Goal: Task Accomplishment & Management: Manage account settings

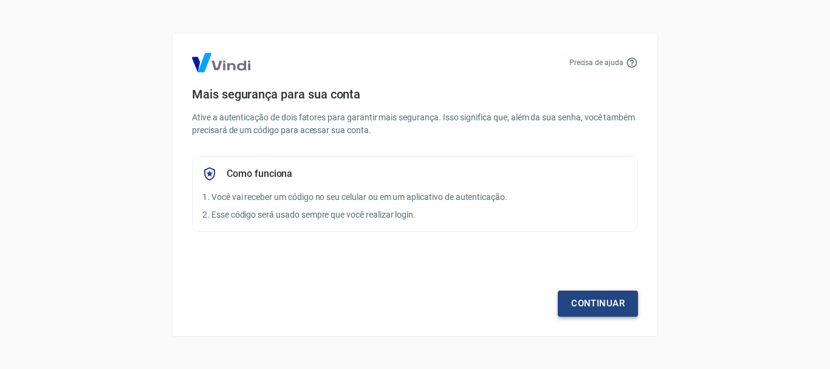
click at [605, 305] on link "Continuar" at bounding box center [598, 303] width 80 height 26
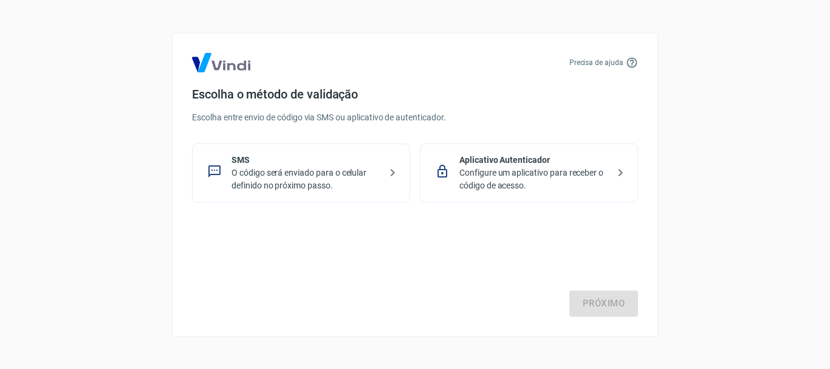
click at [576, 181] on p "Configure um aplicativo para receber o código de acesso." at bounding box center [533, 179] width 149 height 26
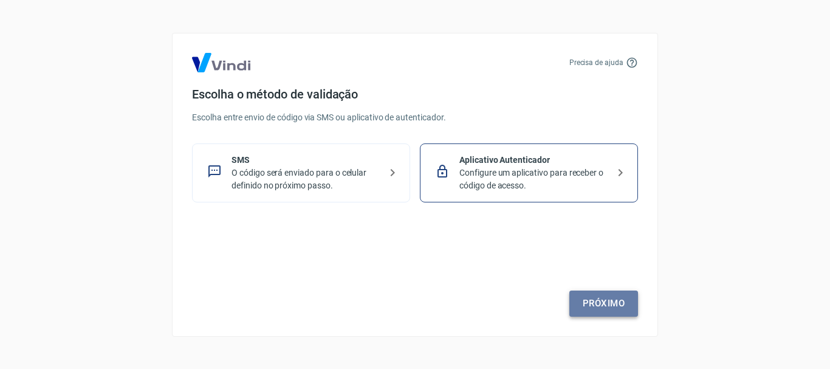
click at [616, 311] on link "Próximo" at bounding box center [603, 303] width 69 height 26
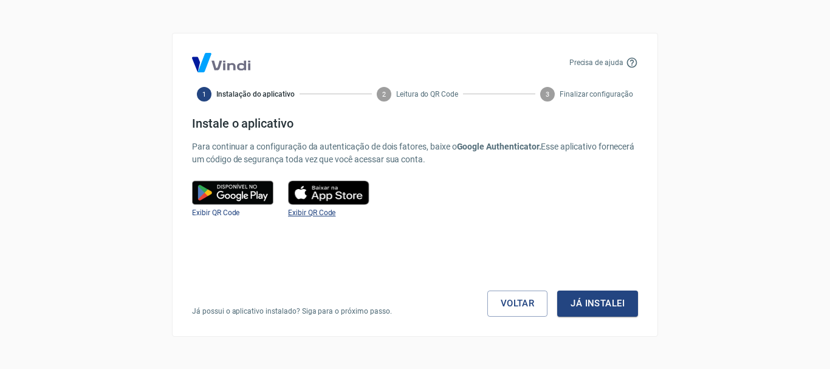
click at [316, 213] on span "Exibir QR Code" at bounding box center [311, 212] width 47 height 9
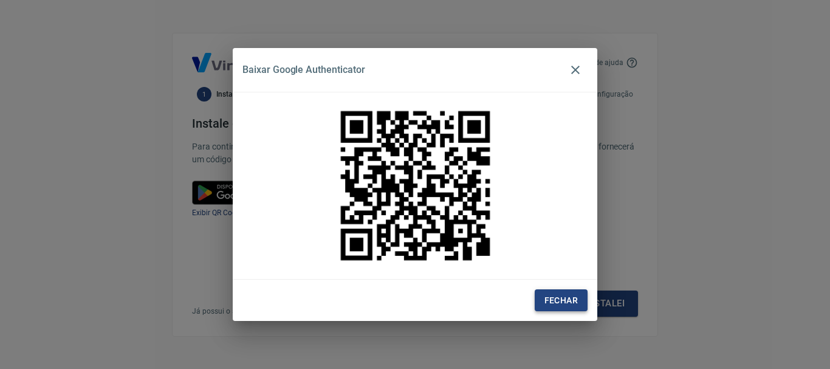
click at [550, 311] on button "Fechar" at bounding box center [561, 300] width 53 height 22
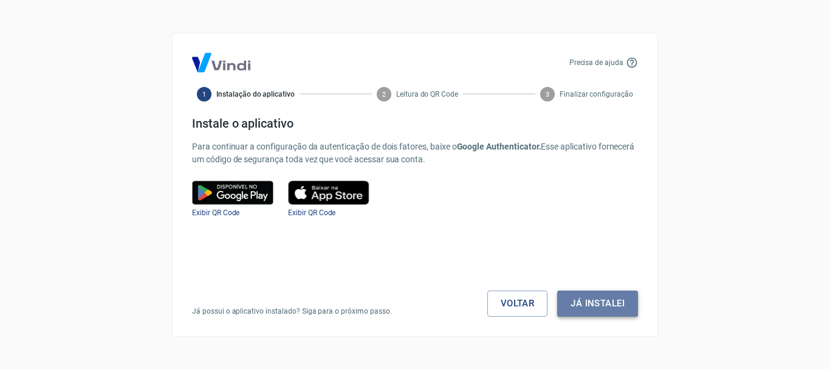
click at [609, 299] on button "Já instalei" at bounding box center [597, 303] width 81 height 26
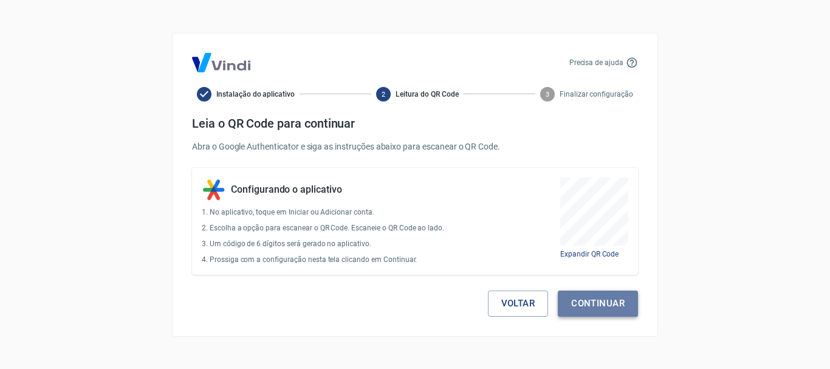
click at [602, 303] on button "Continuar" at bounding box center [598, 303] width 80 height 26
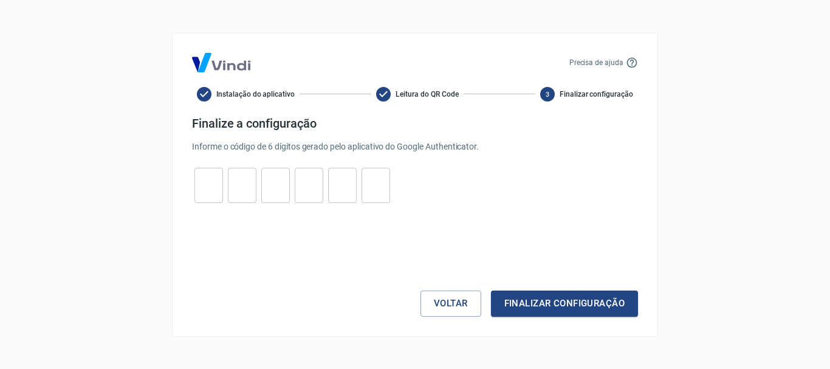
click at [211, 190] on input "tel" at bounding box center [208, 185] width 29 height 26
type input "3"
type input "0"
type input "8"
type input "4"
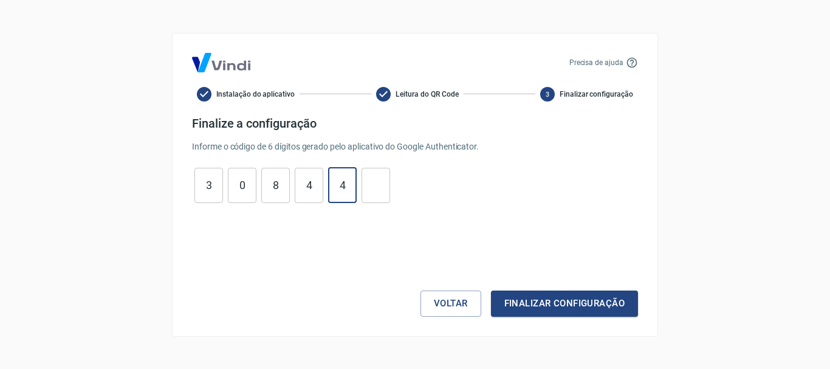
type input "4"
type input "5"
click at [588, 295] on button "Finalizar configuração" at bounding box center [564, 303] width 147 height 26
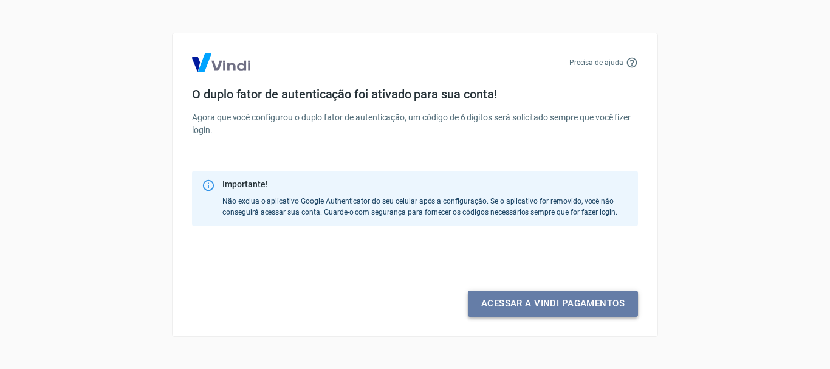
click at [595, 303] on link "Acessar a Vindi pagamentos" at bounding box center [553, 303] width 170 height 26
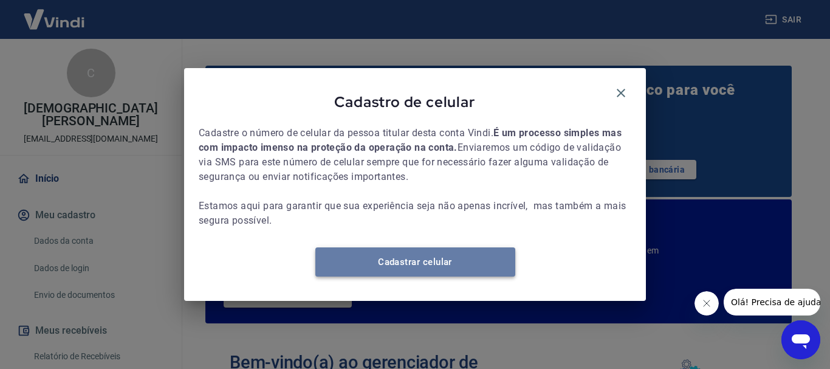
click at [494, 267] on link "Cadastrar celular" at bounding box center [415, 261] width 200 height 29
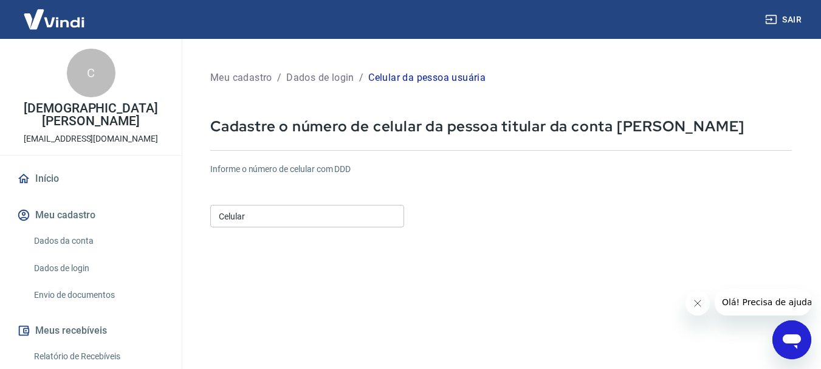
click at [260, 218] on input "Celular" at bounding box center [307, 216] width 194 height 22
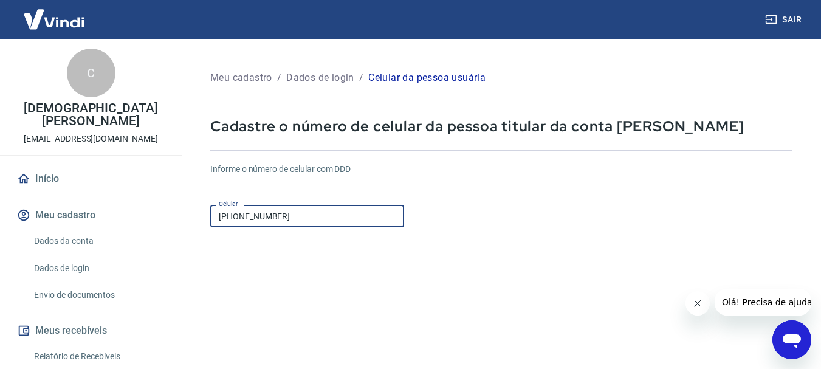
type input "(62) 99143-3086"
click at [679, 241] on form "Informe o número de celular com DDD Celular (62) 99143-3086 Celular Continuar C…" at bounding box center [500, 330] width 581 height 355
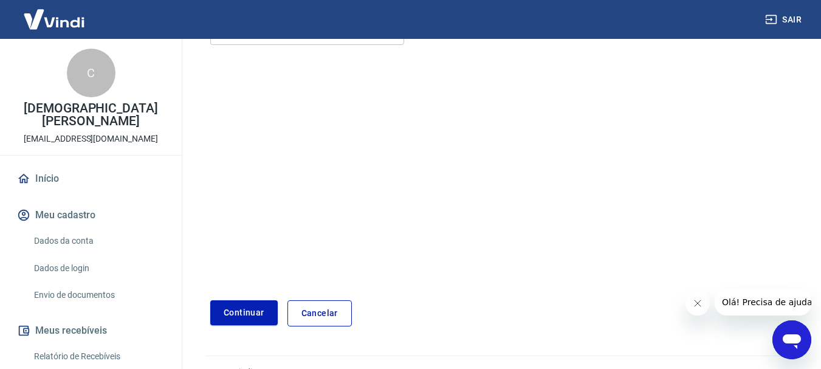
scroll to position [207, 0]
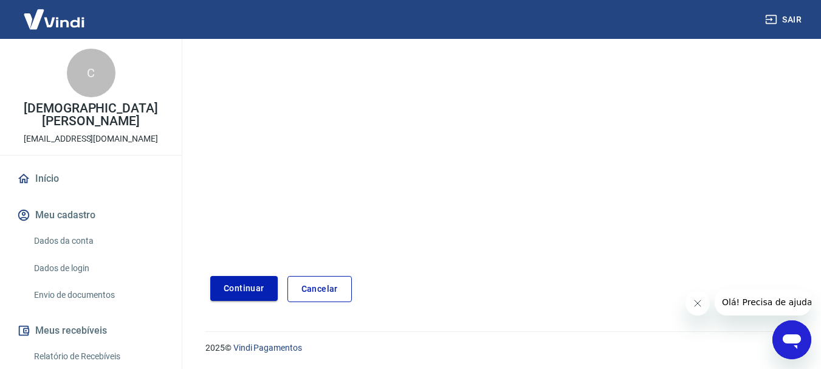
click at [237, 280] on button "Continuar" at bounding box center [243, 288] width 67 height 25
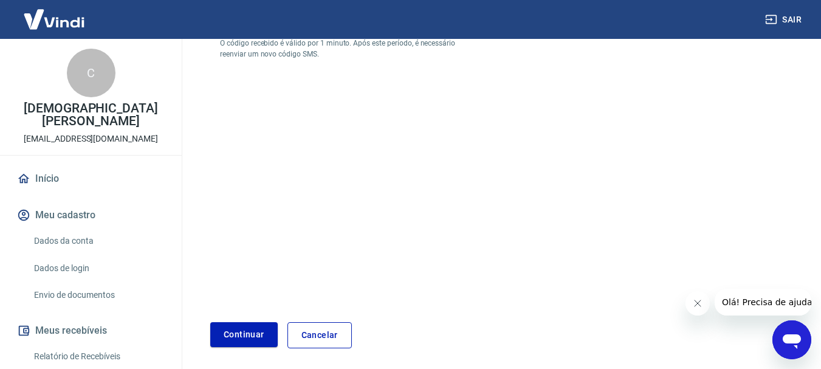
scroll to position [24, 0]
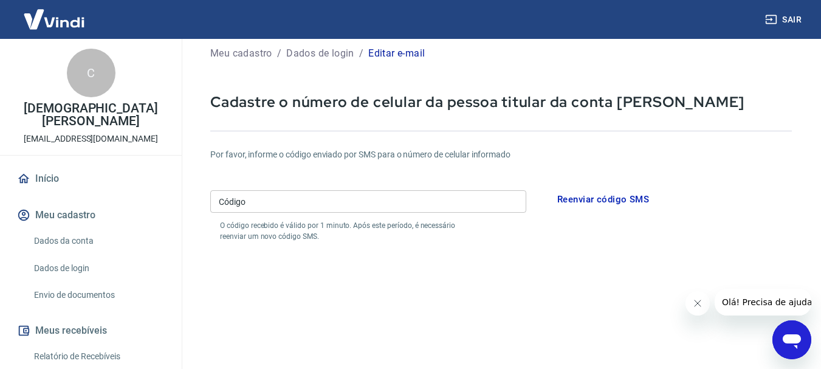
click at [278, 201] on input "Código" at bounding box center [368, 201] width 316 height 22
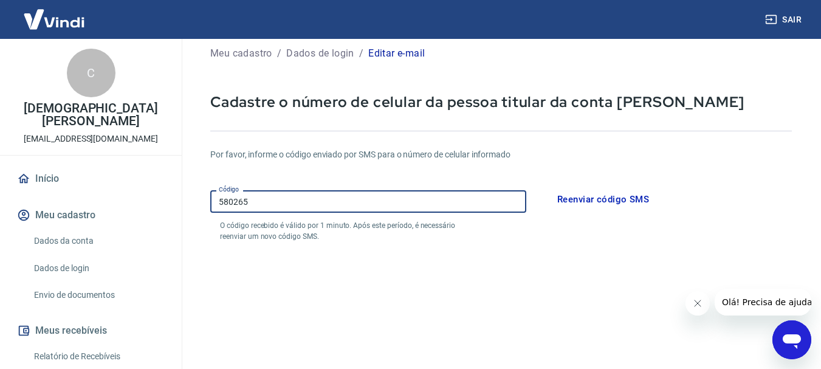
scroll to position [253, 0]
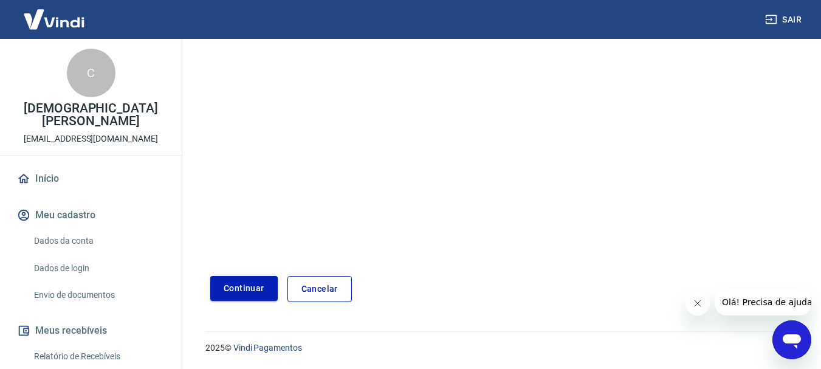
type input "580265"
click at [248, 290] on button "Continuar" at bounding box center [243, 288] width 67 height 25
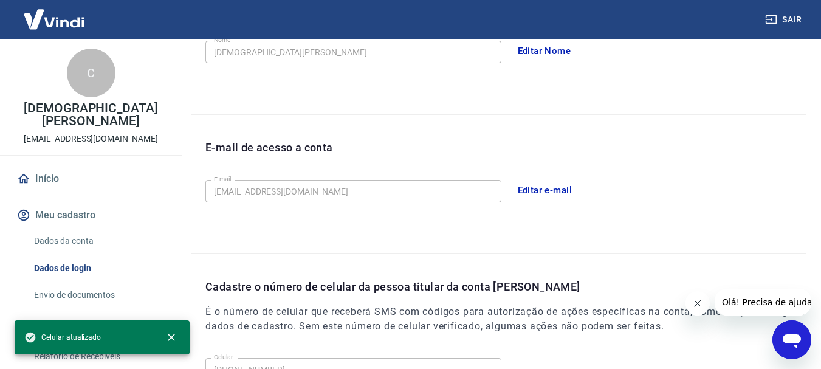
scroll to position [409, 0]
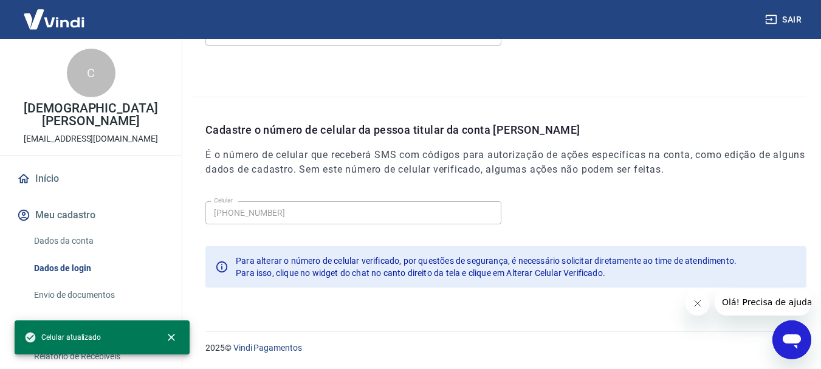
click at [291, 300] on div "Celular (62) 99143-3086 Celular Para alterar o número de celular verificado, po…" at bounding box center [505, 248] width 601 height 105
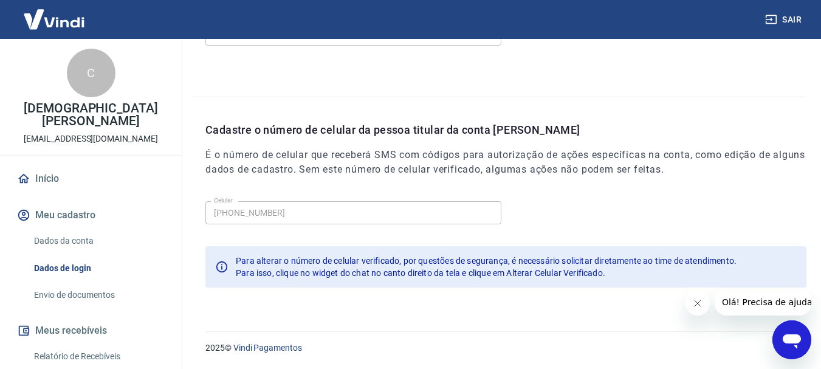
scroll to position [106, 0]
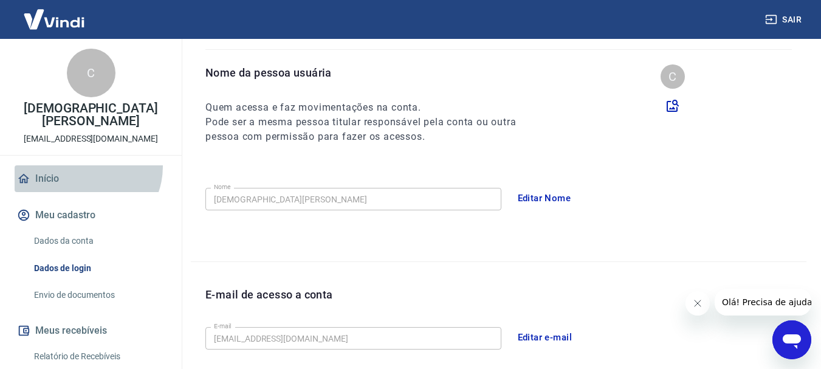
click at [84, 165] on link "Início" at bounding box center [91, 178] width 152 height 27
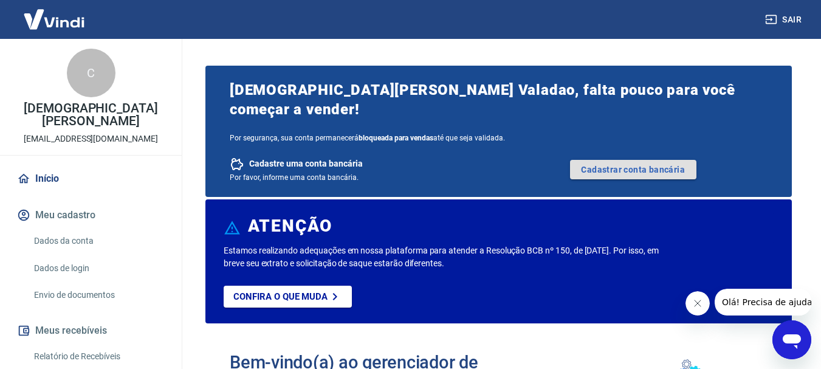
click at [660, 160] on link "Cadastrar conta bancária" at bounding box center [633, 169] width 126 height 19
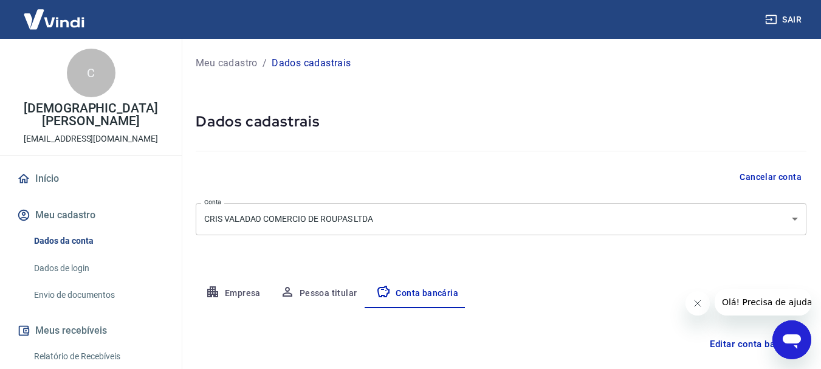
scroll to position [121, 0]
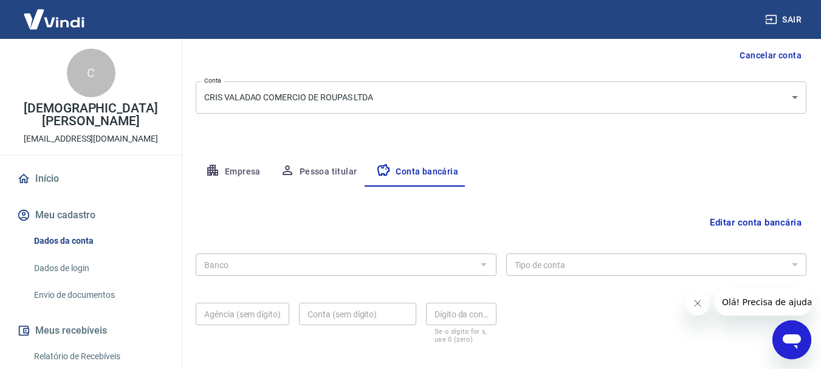
click at [586, 196] on div "Editar conta bancária Banco Banco Tipo de conta Conta Corrente Conta Poupança T…" at bounding box center [501, 275] width 611 height 179
click at [428, 174] on button "Conta bancária" at bounding box center [416, 171] width 101 height 29
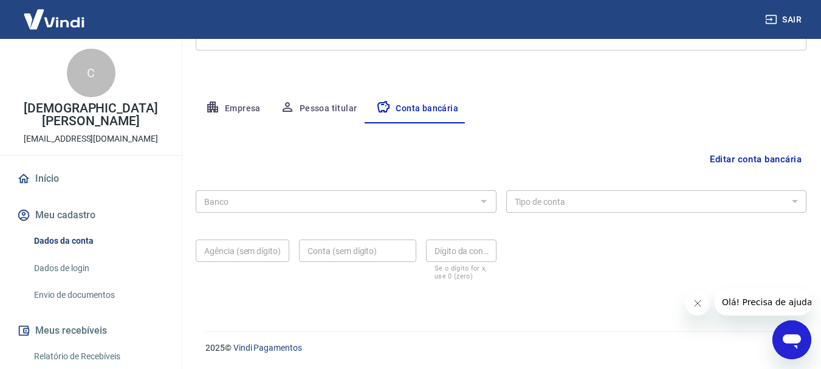
click at [476, 202] on div at bounding box center [483, 201] width 16 height 17
click at [485, 201] on div at bounding box center [483, 201] width 16 height 17
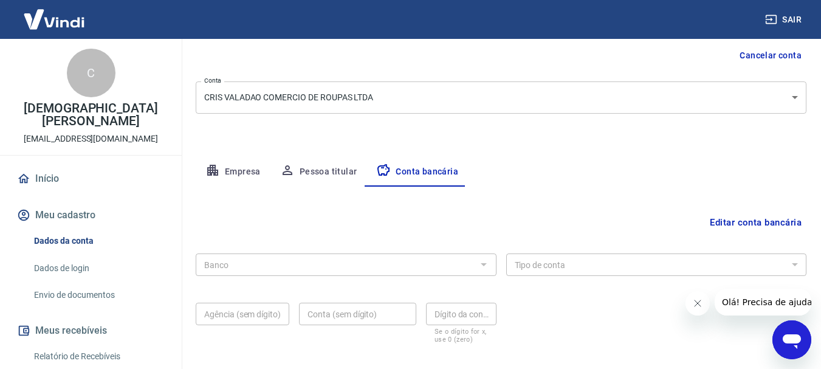
scroll to position [182, 0]
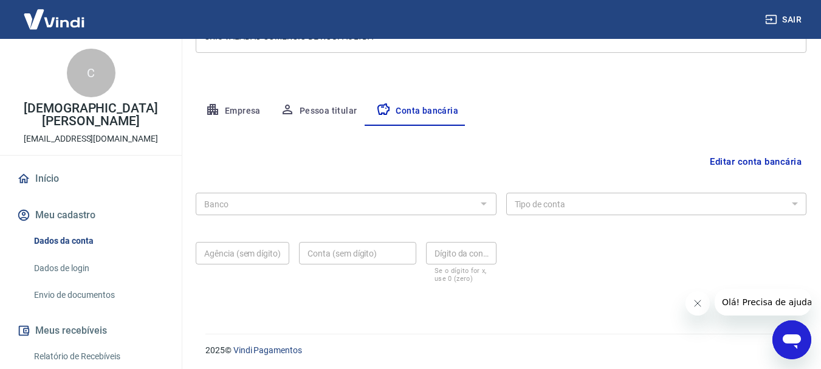
click at [386, 216] on div "Banco Banco" at bounding box center [346, 203] width 301 height 30
click at [774, 161] on button "Editar conta bancária" at bounding box center [755, 161] width 101 height 23
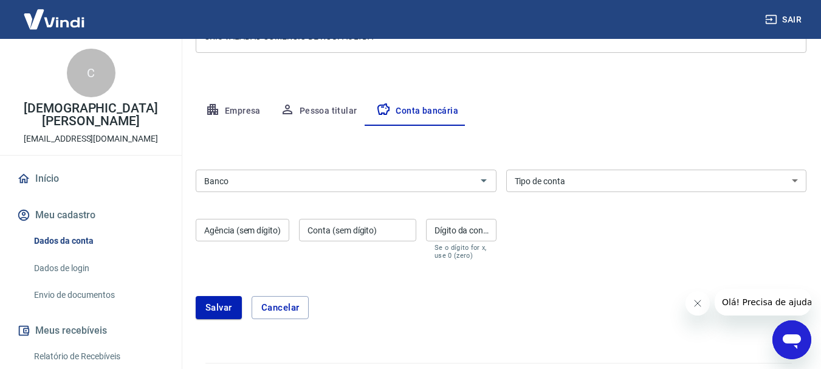
click at [430, 191] on div "Banco" at bounding box center [346, 180] width 301 height 22
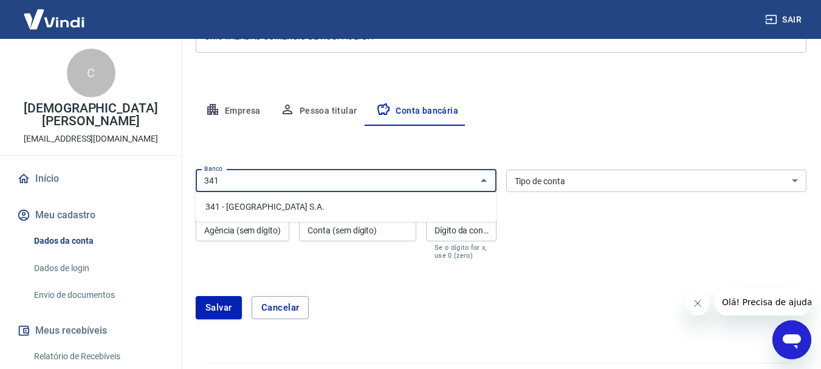
click at [356, 213] on li "341 - [GEOGRAPHIC_DATA] S.A." at bounding box center [346, 207] width 301 height 20
type input "341 - [GEOGRAPHIC_DATA] S.A."
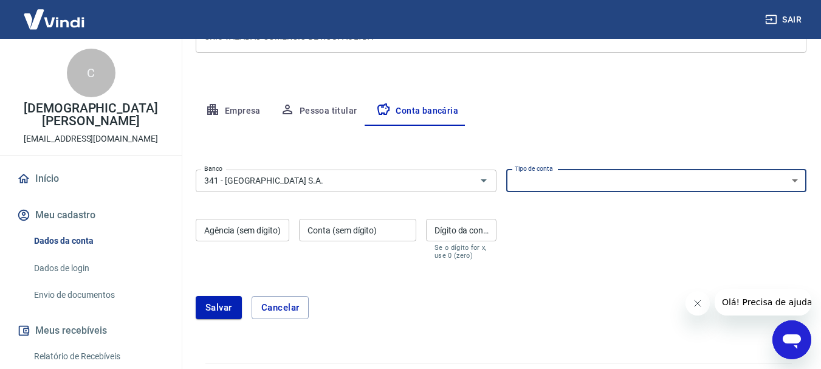
click at [635, 177] on select "Conta Corrente Conta Poupança" at bounding box center [656, 180] width 301 height 22
select select "1"
click at [506, 169] on select "Conta Corrente Conta Poupança" at bounding box center [656, 180] width 301 height 22
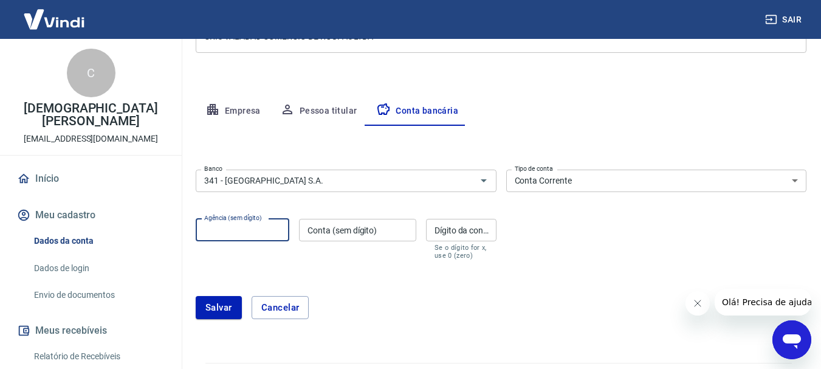
click at [231, 230] on input "Agência (sem dígito)" at bounding box center [243, 230] width 94 height 22
drag, startPoint x: 244, startPoint y: 225, endPoint x: 166, endPoint y: 237, distance: 79.3
click at [145, 186] on div "Sair C Cristiane Costa Valadao cristianevaladao@gmail.com Início Meu cadastro D…" at bounding box center [410, 2] width 821 height 369
type input "7209"
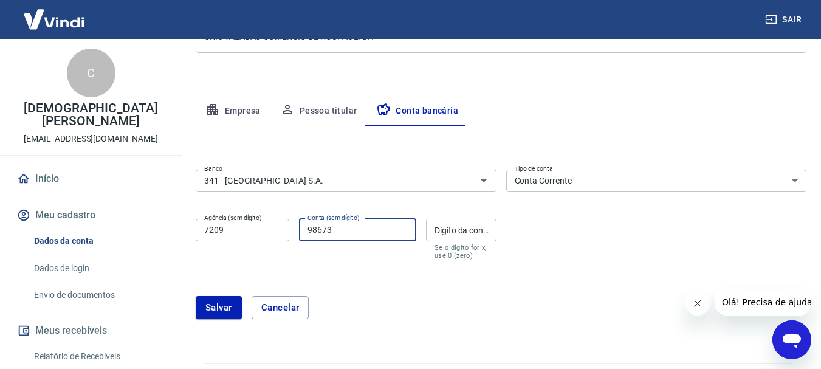
type input "98673"
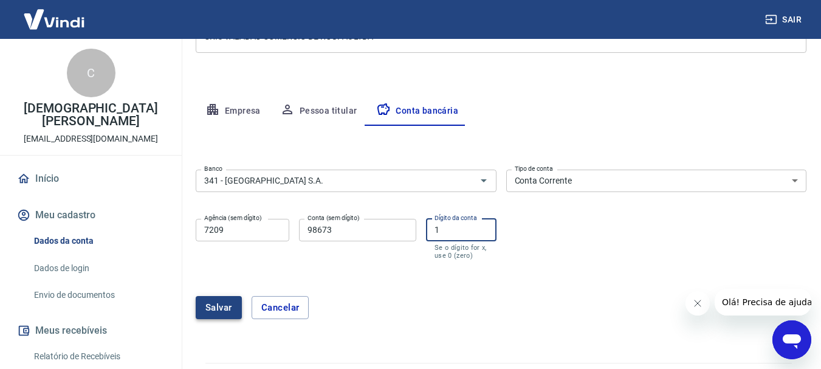
type input "1"
click at [207, 309] on button "Salvar" at bounding box center [219, 307] width 46 height 23
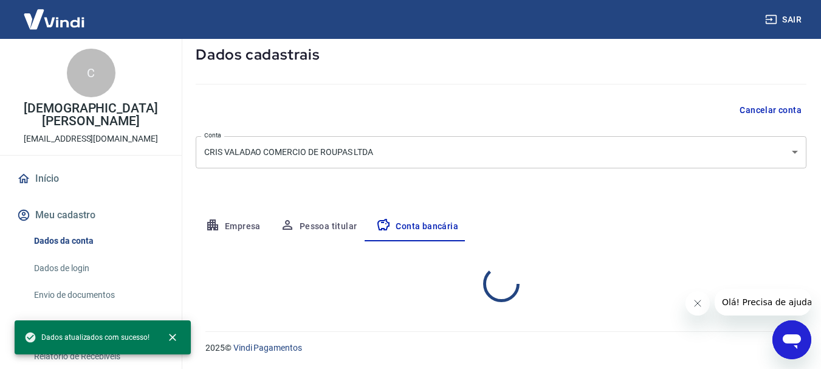
select select "1"
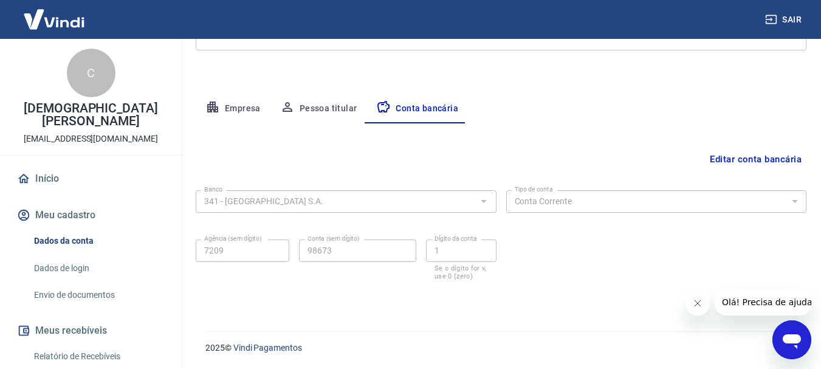
scroll to position [0, 0]
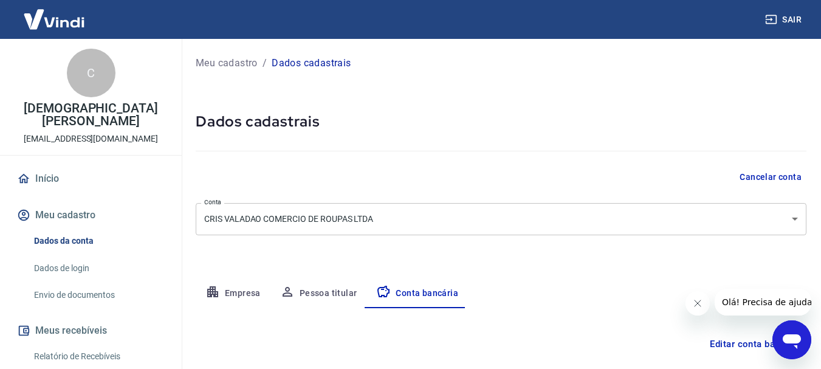
click at [120, 100] on div "C Cristiane Costa Valadao cristianevaladao@gmail.com" at bounding box center [91, 97] width 182 height 116
click at [89, 77] on div "C" at bounding box center [91, 73] width 49 height 49
click at [94, 132] on p "[EMAIL_ADDRESS][DOMAIN_NAME]" at bounding box center [91, 138] width 134 height 13
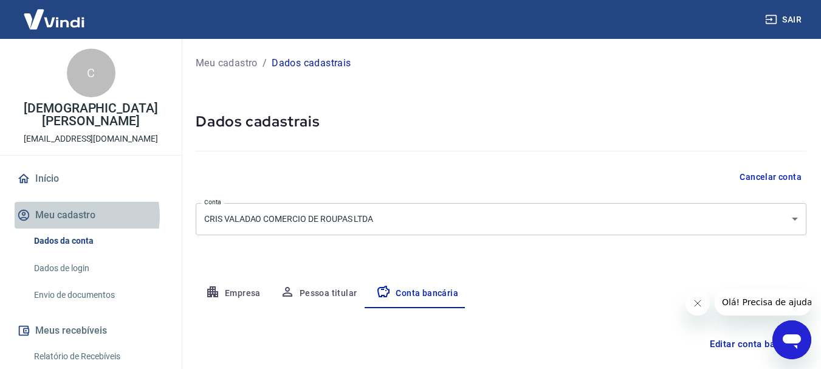
click at [74, 203] on button "Meu cadastro" at bounding box center [91, 215] width 152 height 27
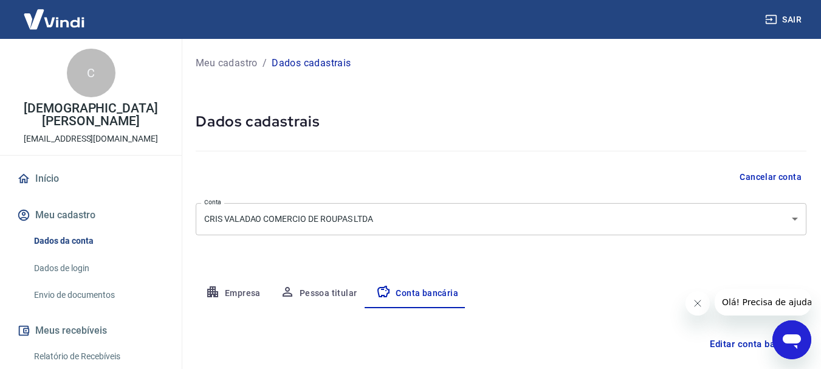
click at [239, 288] on button "Empresa" at bounding box center [233, 293] width 75 height 29
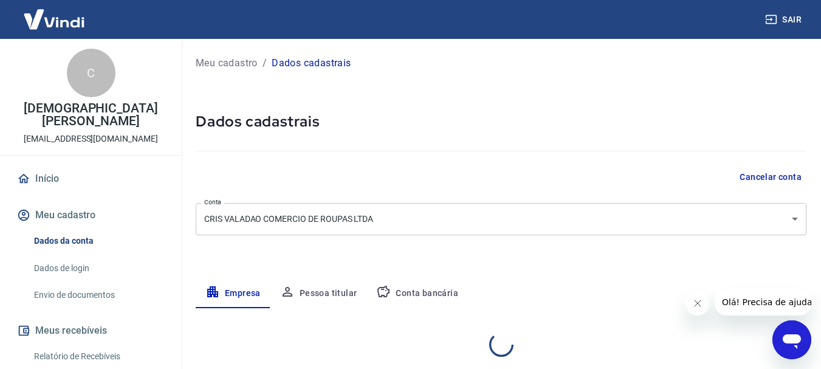
select select "GO"
select select "business"
click at [318, 288] on button "Pessoa titular" at bounding box center [318, 293] width 97 height 29
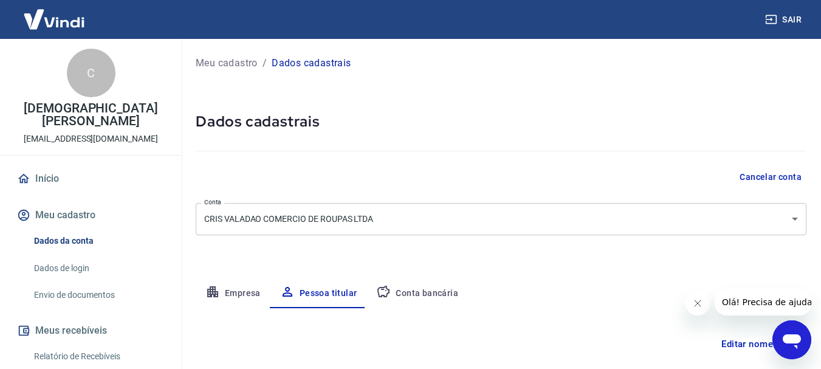
scroll to position [117, 0]
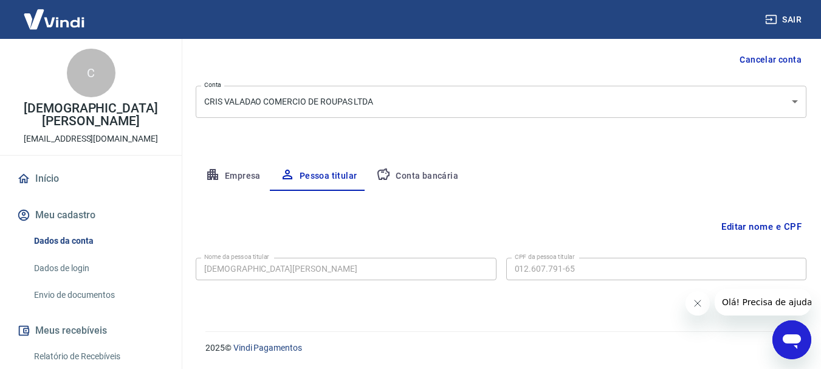
click at [420, 166] on button "Conta bancária" at bounding box center [416, 176] width 101 height 29
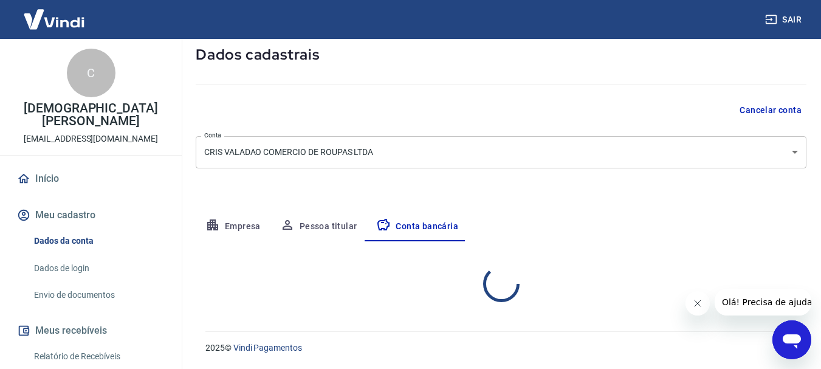
select select "1"
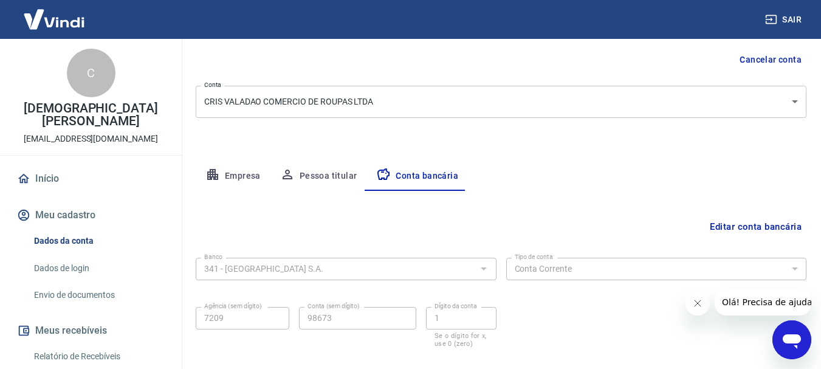
click at [48, 165] on link "Início" at bounding box center [91, 178] width 152 height 27
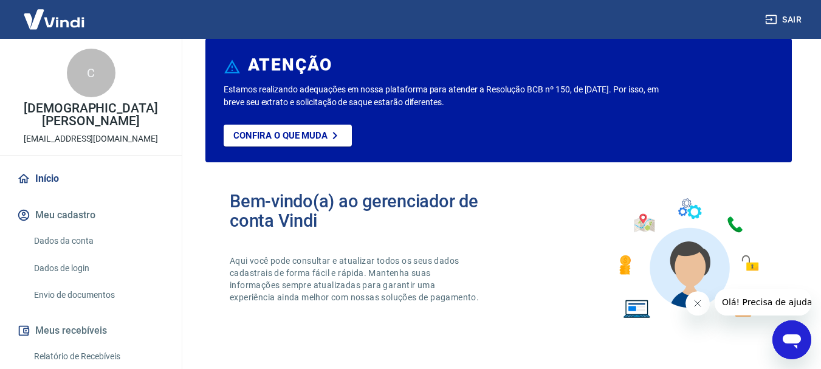
click at [91, 61] on div "C" at bounding box center [91, 73] width 49 height 49
click at [72, 86] on div "C" at bounding box center [91, 73] width 49 height 49
click at [304, 135] on p "Confira o que muda" at bounding box center [280, 135] width 94 height 11
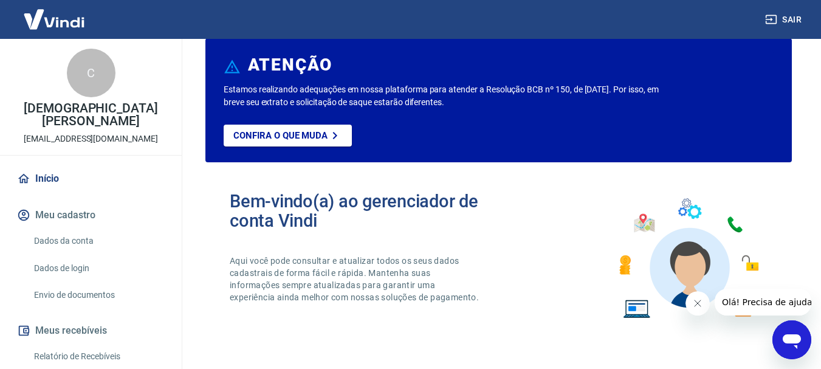
scroll to position [360, 0]
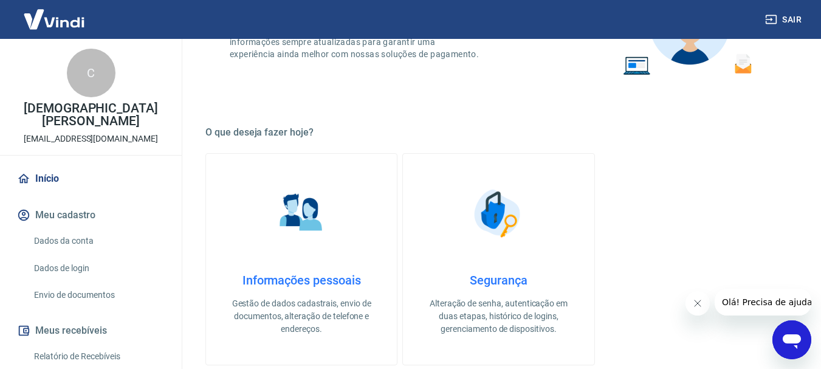
click at [318, 282] on h4 "Informações pessoais" at bounding box center [301, 280] width 152 height 15
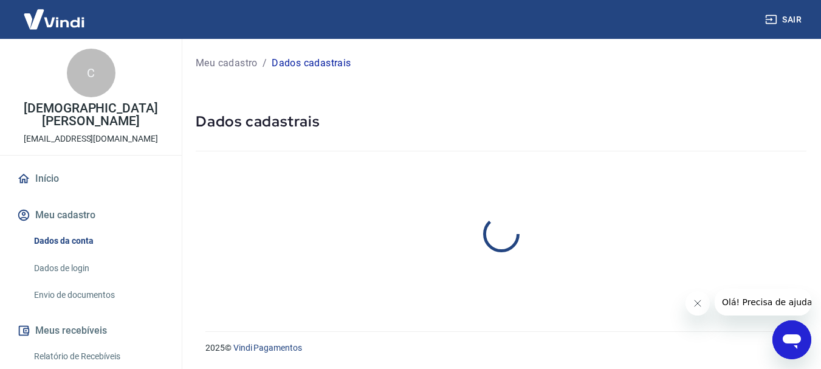
select select "GO"
select select "business"
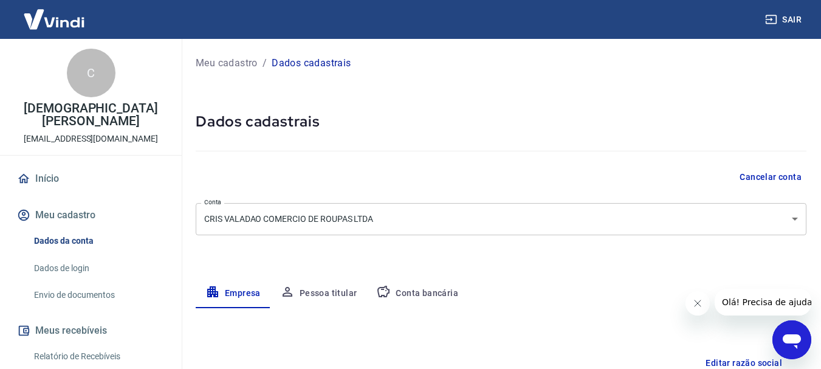
click at [90, 109] on p "[DEMOGRAPHIC_DATA][PERSON_NAME]" at bounding box center [91, 115] width 162 height 26
click at [53, 165] on link "Início" at bounding box center [91, 178] width 152 height 27
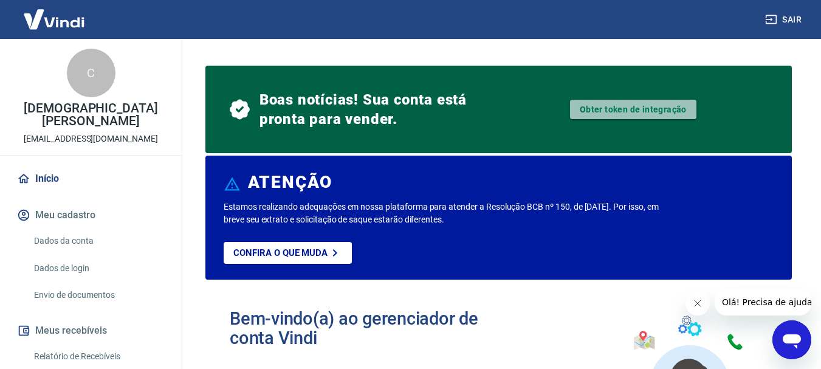
click at [646, 112] on link "Obter token de integração" at bounding box center [633, 109] width 126 height 19
